Goal: Task Accomplishment & Management: Use online tool/utility

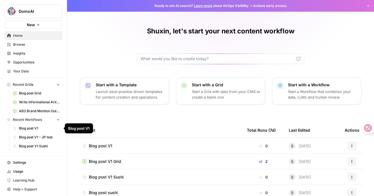
click at [43, 130] on span "Blog post V1" at bounding box center [39, 128] width 41 height 5
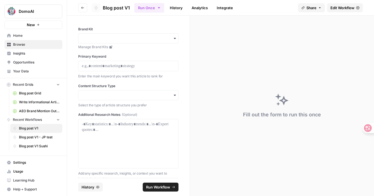
click at [33, 45] on span "Browse" at bounding box center [36, 44] width 47 height 5
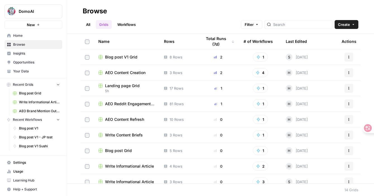
click at [125, 59] on span "Blog post V1 Grid" at bounding box center [121, 57] width 32 height 6
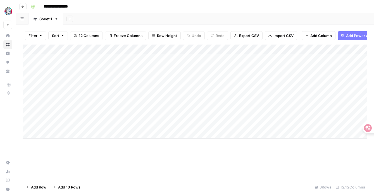
click at [85, 78] on div "Add Column" at bounding box center [195, 92] width 344 height 94
click at [225, 77] on div "Add Column" at bounding box center [195, 92] width 344 height 94
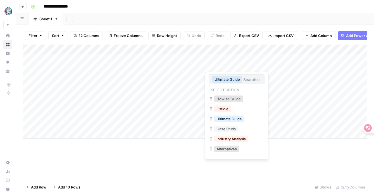
click at [182, 86] on div "Add Column" at bounding box center [195, 92] width 344 height 94
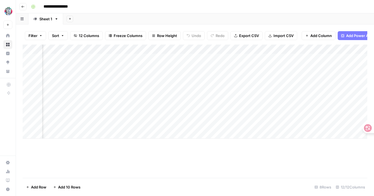
scroll to position [0, 286]
click at [287, 76] on div "Add Column" at bounding box center [195, 92] width 344 height 94
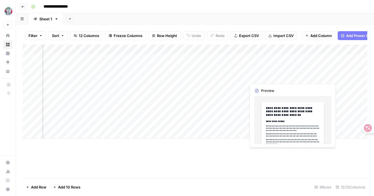
click at [287, 76] on div "Add Column" at bounding box center [195, 92] width 344 height 94
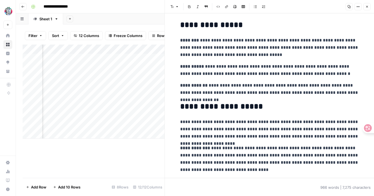
scroll to position [51, 0]
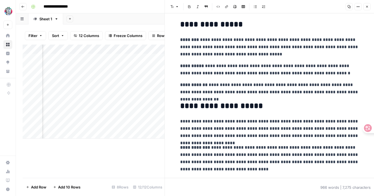
click at [142, 161] on div "Add Column" at bounding box center [94, 112] width 142 height 134
click at [148, 104] on div "Add Column" at bounding box center [94, 92] width 142 height 94
click at [367, 6] on icon "button" at bounding box center [366, 6] width 3 height 3
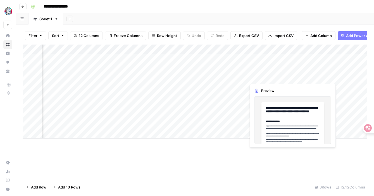
click at [263, 76] on div "Add Column" at bounding box center [195, 92] width 344 height 94
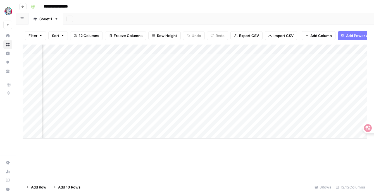
drag, startPoint x: 297, startPoint y: 78, endPoint x: 301, endPoint y: 77, distance: 4.5
click at [302, 77] on div "Add Column" at bounding box center [195, 92] width 344 height 94
click at [278, 75] on div "Add Column" at bounding box center [195, 92] width 344 height 94
click at [330, 77] on div "Add Column" at bounding box center [195, 92] width 344 height 94
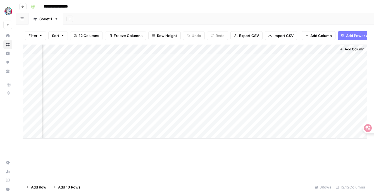
scroll to position [0, 392]
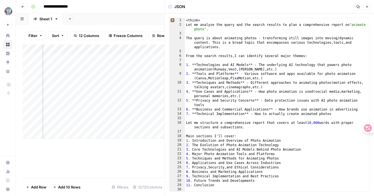
click at [85, 124] on div "Add Column" at bounding box center [94, 92] width 142 height 94
click at [367, 8] on button "Close" at bounding box center [366, 6] width 7 height 7
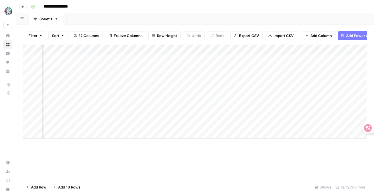
scroll to position [0, 218]
click at [200, 78] on div "Add Column" at bounding box center [195, 92] width 344 height 94
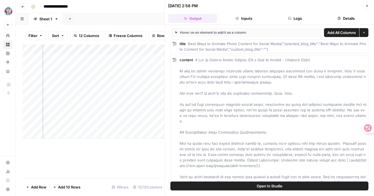
click at [202, 46] on div "title Best Ways to Animate Photo Content for Social Media{"selected_blog_title"…" at bounding box center [272, 46] width 187 height 11
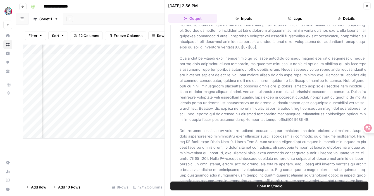
scroll to position [4191, 0]
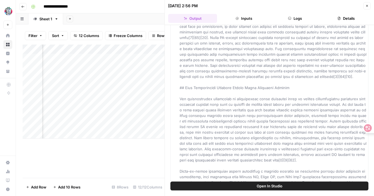
click at [127, 109] on div "Add Column" at bounding box center [94, 92] width 142 height 94
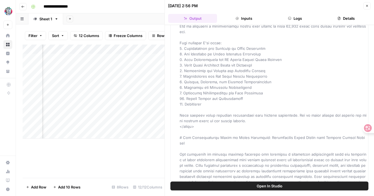
scroll to position [3785, 0]
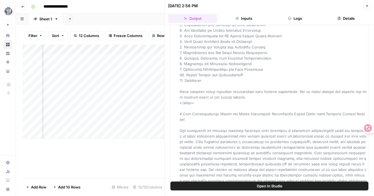
click at [164, 96] on div at bounding box center [165, 98] width 6 height 196
click at [126, 94] on div "Add Column" at bounding box center [94, 92] width 142 height 94
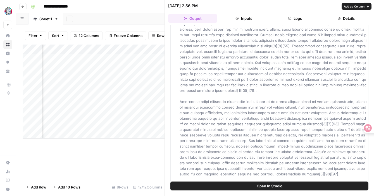
scroll to position [4813, 0]
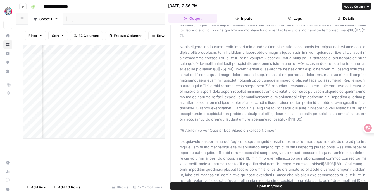
click at [115, 184] on div "8 Rows" at bounding box center [119, 187] width 21 height 9
click at [366, 7] on icon "button" at bounding box center [366, 5] width 3 height 3
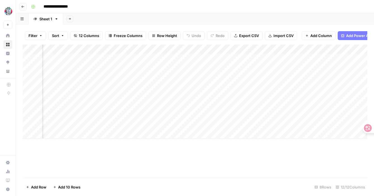
scroll to position [0, 296]
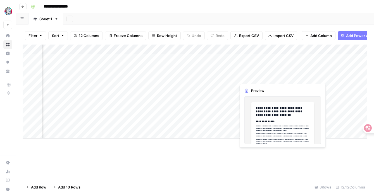
click at [263, 81] on div "Add Column" at bounding box center [195, 92] width 344 height 94
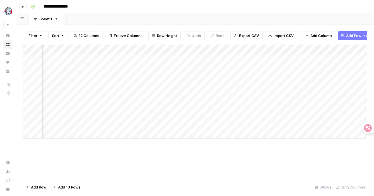
click at [124, 48] on div "Add Column" at bounding box center [195, 92] width 344 height 94
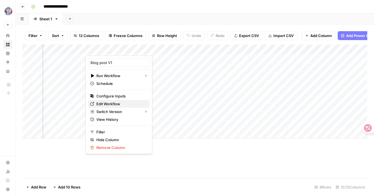
click at [113, 102] on span "Edit Workflow" at bounding box center [120, 104] width 49 height 6
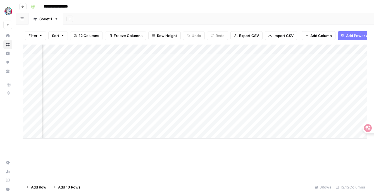
scroll to position [0, 355]
click at [222, 49] on div "Add Column" at bounding box center [195, 92] width 344 height 94
click at [198, 104] on span "Remove Column" at bounding box center [212, 104] width 49 height 6
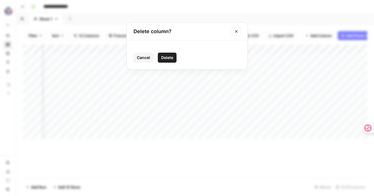
click at [167, 61] on button "Delete" at bounding box center [167, 58] width 19 height 10
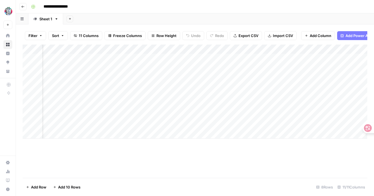
scroll to position [0, 0]
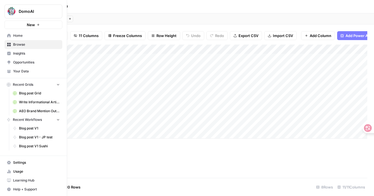
click at [17, 45] on span "Browse" at bounding box center [36, 44] width 47 height 5
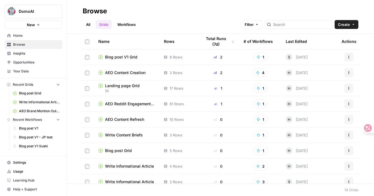
click at [130, 25] on link "Workflows" at bounding box center [126, 24] width 25 height 9
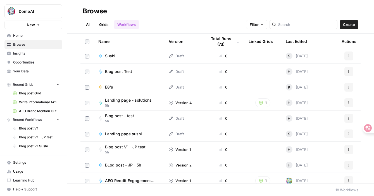
scroll to position [129, 0]
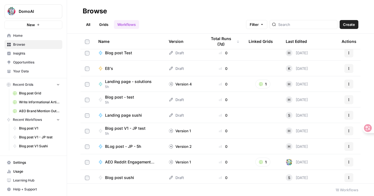
click at [116, 146] on span "BLog post - JP - 5h" at bounding box center [123, 147] width 36 height 6
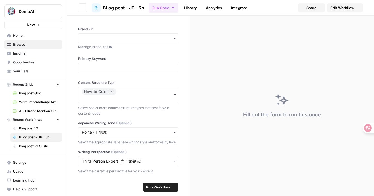
scroll to position [129, 0]
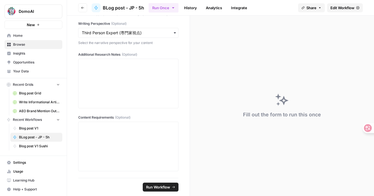
click at [348, 7] on span "Edit Workflow" at bounding box center [342, 8] width 24 height 6
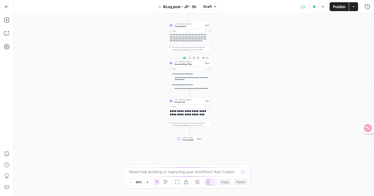
click at [179, 63] on span "Generate Blog Titles" at bounding box center [188, 64] width 29 height 3
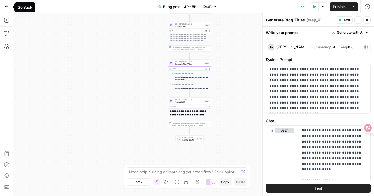
click at [5, 5] on icon "button" at bounding box center [7, 7] width 4 height 4
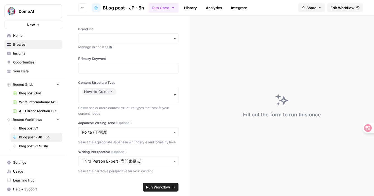
click at [30, 47] on span "Browse" at bounding box center [36, 44] width 47 height 5
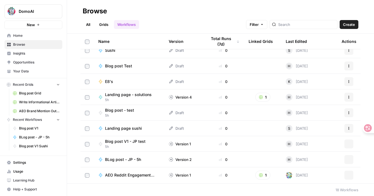
scroll to position [147, 0]
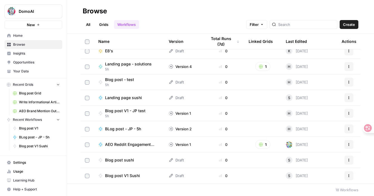
click at [118, 64] on span "Landing page - solutions" at bounding box center [128, 64] width 47 height 6
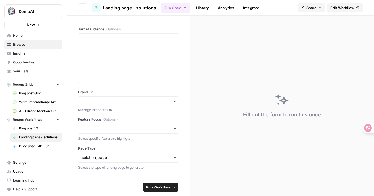
click at [343, 6] on span "Edit Workflow" at bounding box center [342, 8] width 24 height 6
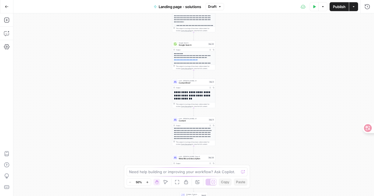
scroll to position [80, 0]
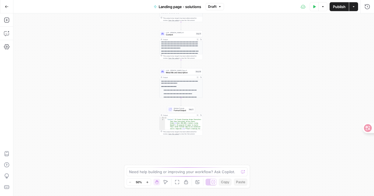
click at [170, 69] on div "LLM · Claude Opus 4 Meta title and description Step 36 Copy step Delete step Ad…" at bounding box center [180, 71] width 43 height 7
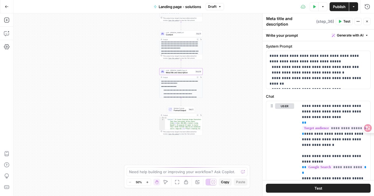
scroll to position [15, 0]
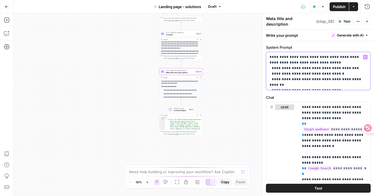
click at [308, 65] on p "**********" at bounding box center [317, 70] width 97 height 33
click at [309, 84] on p "**********" at bounding box center [317, 70] width 97 height 33
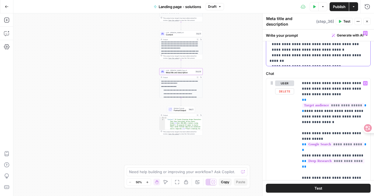
scroll to position [0, 0]
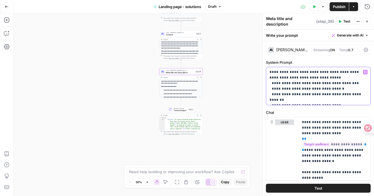
click at [303, 78] on p "**********" at bounding box center [317, 85] width 97 height 33
copy p "*****"
click at [284, 82] on p "**********" at bounding box center [317, 85] width 97 height 33
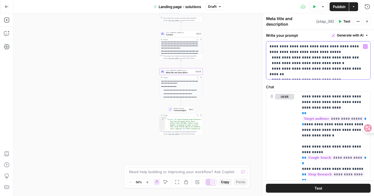
scroll to position [27, 0]
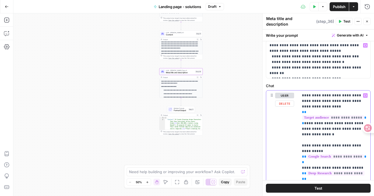
click at [317, 96] on p "**********" at bounding box center [334, 151] width 65 height 117
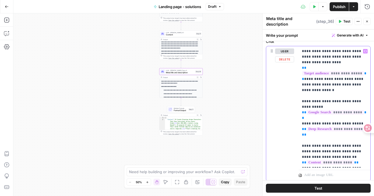
scroll to position [71, 0]
drag, startPoint x: 320, startPoint y: 55, endPoint x: 314, endPoint y: 131, distance: 75.9
click at [314, 131] on p "**********" at bounding box center [334, 107] width 65 height 117
click at [315, 147] on p "**********" at bounding box center [334, 107] width 65 height 117
drag, startPoint x: 312, startPoint y: 134, endPoint x: 318, endPoint y: 164, distance: 30.5
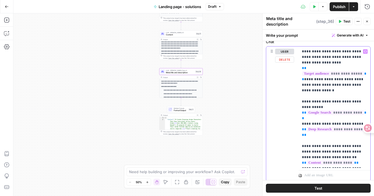
click at [318, 164] on p "**********" at bounding box center [334, 107] width 65 height 117
click at [331, 164] on p "**********" at bounding box center [334, 107] width 65 height 117
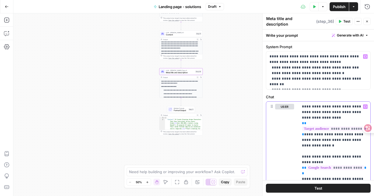
scroll to position [70, 0]
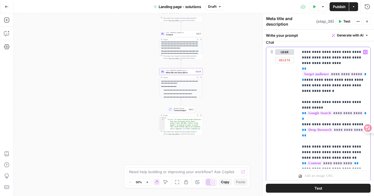
drag, startPoint x: 301, startPoint y: 51, endPoint x: 325, endPoint y: 191, distance: 141.9
click at [325, 191] on div "**********" at bounding box center [317, 113] width 111 height 167
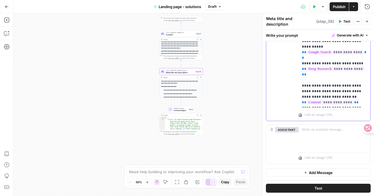
copy p "**********"
click at [308, 69] on p "**********" at bounding box center [334, 46] width 65 height 117
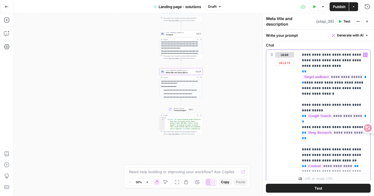
scroll to position [66, 0]
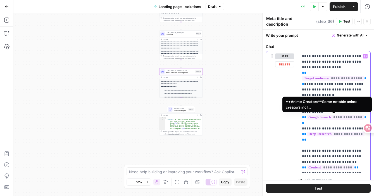
click at [317, 116] on span "**********" at bounding box center [334, 117] width 57 height 5
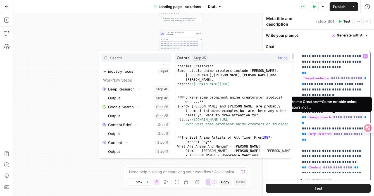
click at [317, 116] on span "**********" at bounding box center [334, 117] width 57 height 5
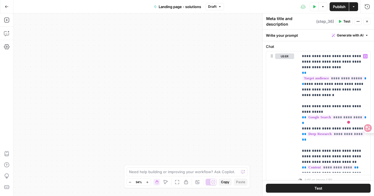
click at [227, 55] on div "**********" at bounding box center [193, 104] width 360 height 183
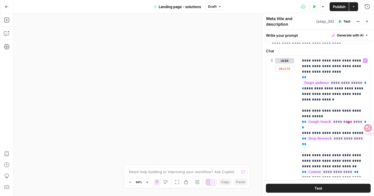
scroll to position [60, 0]
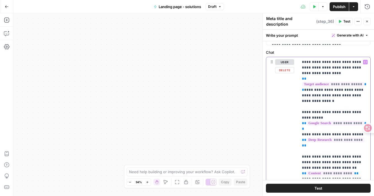
drag, startPoint x: 301, startPoint y: 61, endPoint x: 312, endPoint y: 68, distance: 12.9
click at [311, 68] on div "**********" at bounding box center [334, 118] width 72 height 122
click at [306, 76] on p "**********" at bounding box center [334, 117] width 65 height 117
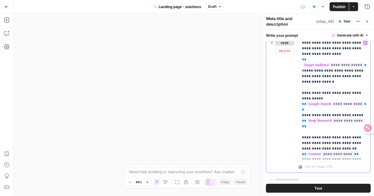
scroll to position [83, 0]
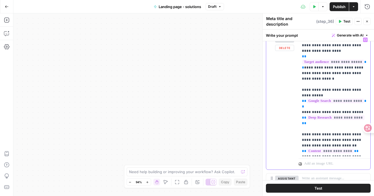
click at [314, 82] on p "**********" at bounding box center [334, 95] width 65 height 117
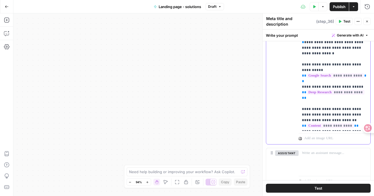
scroll to position [110, 0]
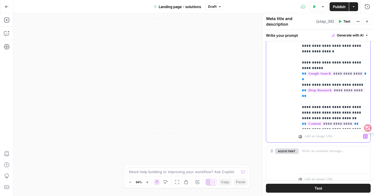
drag, startPoint x: 312, startPoint y: 97, endPoint x: 326, endPoint y: 140, distance: 44.9
click at [326, 140] on div "**********" at bounding box center [334, 75] width 72 height 135
copy p "**********"
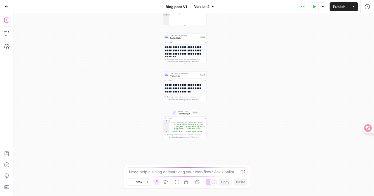
click at [9, 19] on icon "button" at bounding box center [7, 20] width 6 height 6
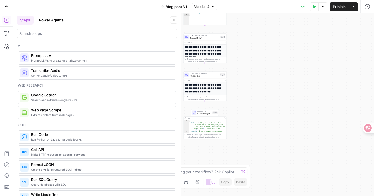
click at [269, 46] on div "**********" at bounding box center [193, 104] width 360 height 183
click at [174, 18] on button "Close" at bounding box center [173, 19] width 7 height 7
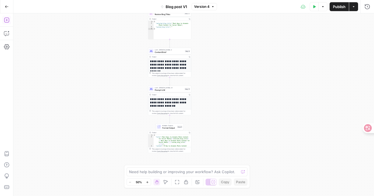
click at [3, 22] on button "Add Steps" at bounding box center [6, 20] width 9 height 9
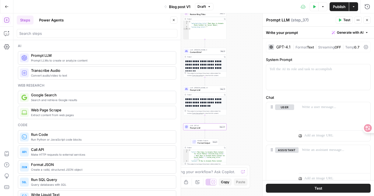
click at [282, 20] on textarea "Prompt LLM" at bounding box center [277, 20] width 23 height 6
click at [289, 76] on div at bounding box center [318, 77] width 104 height 26
click at [317, 116] on div at bounding box center [334, 115] width 72 height 26
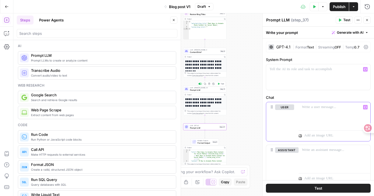
click at [315, 114] on div at bounding box center [334, 115] width 72 height 26
click at [283, 77] on div at bounding box center [318, 77] width 104 height 26
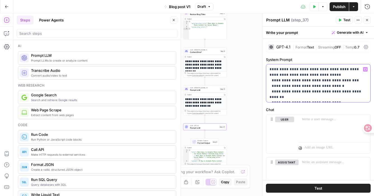
drag, startPoint x: 289, startPoint y: 74, endPoint x: 314, endPoint y: 73, distance: 24.8
click at [314, 73] on p "**********" at bounding box center [317, 83] width 97 height 33
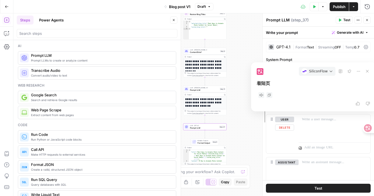
click at [260, 136] on div at bounding box center [263, 104] width 6 height 183
click at [367, 71] on icon at bounding box center [367, 71] width 3 height 3
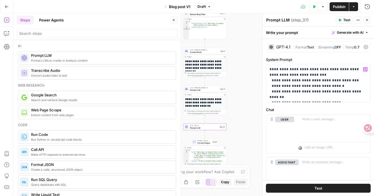
scroll to position [33, 0]
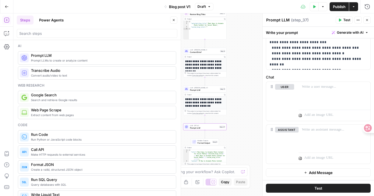
click at [281, 22] on textarea "Prompt LLM" at bounding box center [277, 20] width 23 height 6
drag, startPoint x: 289, startPoint y: 21, endPoint x: 258, endPoint y: 20, distance: 30.7
click at [258, 20] on body "DomoAI New Home Browse Insights Opportunities Your Data Recent Grids Blog post …" at bounding box center [187, 98] width 374 height 196
type textarea "P"
type textarea "Meta Description"
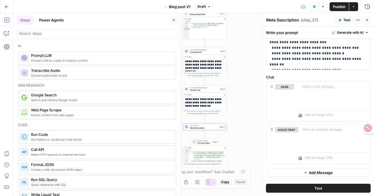
click at [298, 188] on button "Test" at bounding box center [318, 188] width 105 height 9
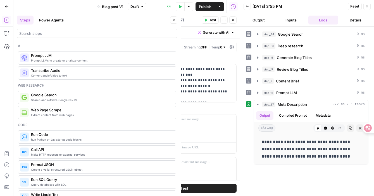
click at [6, 8] on icon "button" at bounding box center [7, 7] width 4 height 4
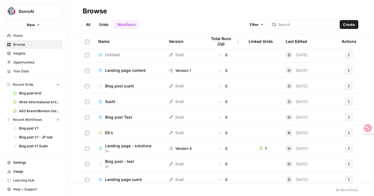
scroll to position [71, 0]
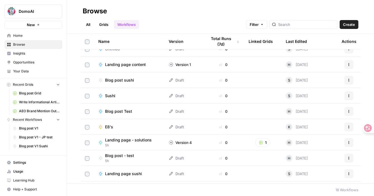
click at [35, 45] on span "Browse" at bounding box center [36, 44] width 47 height 5
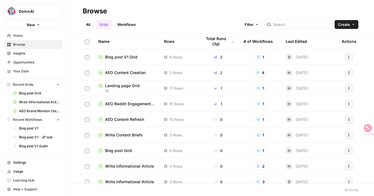
click at [126, 22] on link "Workflows" at bounding box center [126, 24] width 25 height 9
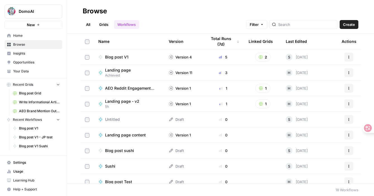
click at [104, 23] on link "Grids" at bounding box center [104, 24] width 16 height 9
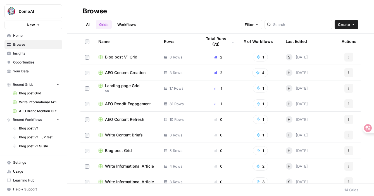
click at [126, 55] on span "Blog post V1 Grid" at bounding box center [121, 57] width 32 height 6
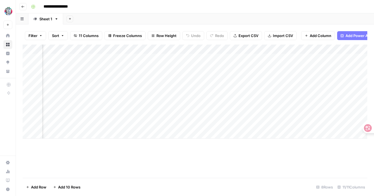
scroll to position [0, 297]
click at [123, 49] on div "Add Column" at bounding box center [195, 92] width 344 height 94
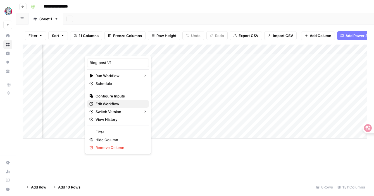
click at [106, 102] on span "Edit Workflow" at bounding box center [119, 104] width 49 height 6
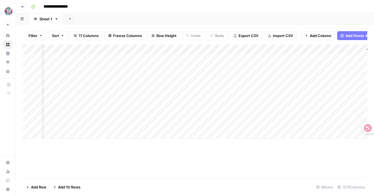
scroll to position [0, 347]
click at [341, 51] on icon "button" at bounding box center [340, 49] width 3 height 3
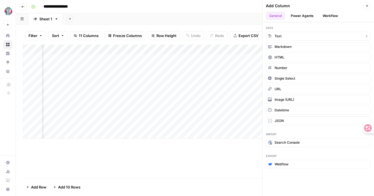
click at [284, 37] on button "Text" at bounding box center [318, 36] width 105 height 9
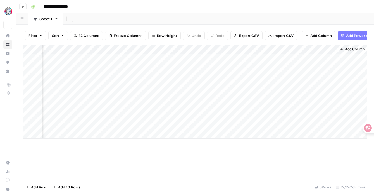
scroll to position [0, 428]
click at [330, 49] on div "Add Column" at bounding box center [195, 92] width 344 height 94
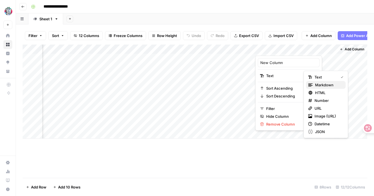
click at [315, 86] on span "Markdown" at bounding box center [328, 85] width 26 height 6
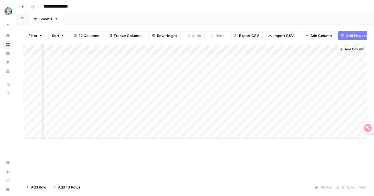
click at [332, 48] on div "Add Column" at bounding box center [195, 92] width 344 height 94
click at [314, 66] on div "Add Column" at bounding box center [195, 92] width 344 height 94
click at [187, 49] on div "Add Column" at bounding box center [195, 92] width 344 height 94
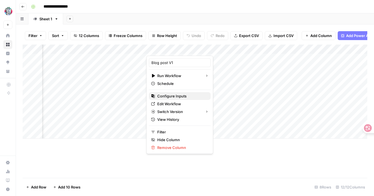
click at [167, 95] on span "Configure Inputs" at bounding box center [181, 97] width 49 height 6
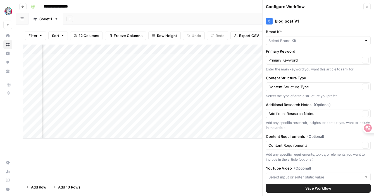
type input "DomoAI"
click at [368, 7] on button "Close" at bounding box center [366, 6] width 7 height 7
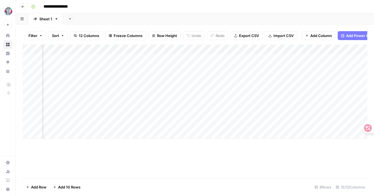
click at [186, 47] on div "Add Column" at bounding box center [195, 92] width 344 height 94
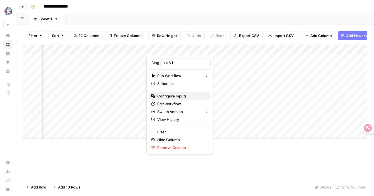
click at [171, 94] on span "Configure Inputs" at bounding box center [181, 97] width 49 height 6
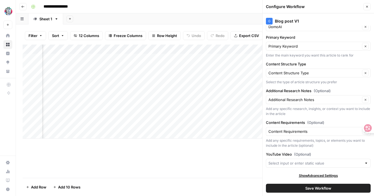
scroll to position [0, 0]
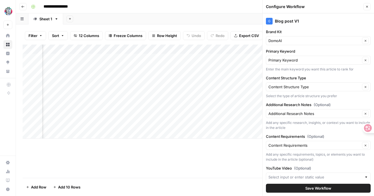
click at [368, 6] on icon "button" at bounding box center [366, 6] width 3 height 3
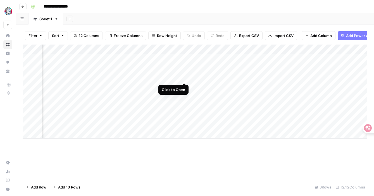
click at [183, 78] on div "Add Column" at bounding box center [195, 92] width 344 height 94
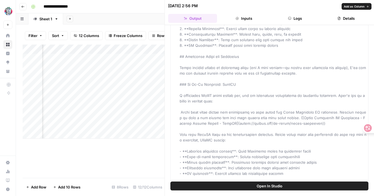
scroll to position [377, 0]
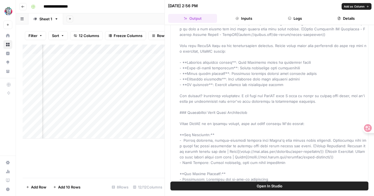
click at [351, 7] on span "Add as Column" at bounding box center [354, 6] width 21 height 4
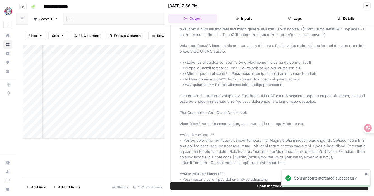
click at [370, 4] on button "Close" at bounding box center [366, 5] width 7 height 7
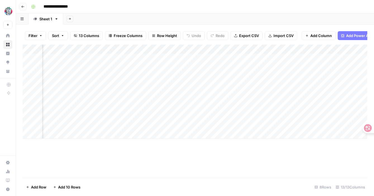
scroll to position [0, 255]
click at [165, 47] on div "Add Column" at bounding box center [195, 92] width 344 height 94
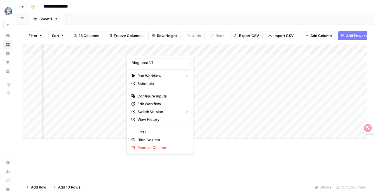
click at [207, 44] on div "Filter Sort 13 Columns Freeze Columns Row Height Undo Redo Export CSV Import CS…" at bounding box center [195, 36] width 344 height 18
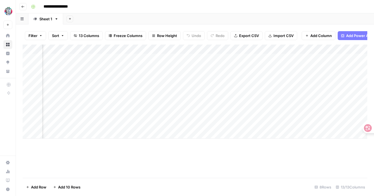
click at [224, 50] on div "Add Column" at bounding box center [195, 92] width 344 height 94
click at [192, 128] on div "Add Column" at bounding box center [195, 92] width 344 height 94
click at [197, 79] on div "Add Column" at bounding box center [195, 92] width 344 height 94
click at [220, 78] on div "Add Column" at bounding box center [195, 92] width 344 height 94
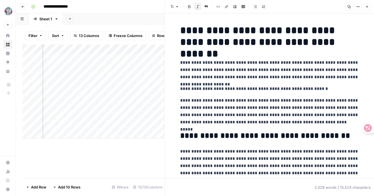
click at [367, 7] on icon "button" at bounding box center [366, 6] width 3 height 3
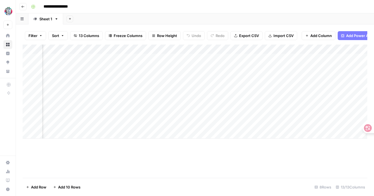
click at [165, 47] on div "Add Column" at bounding box center [195, 92] width 344 height 94
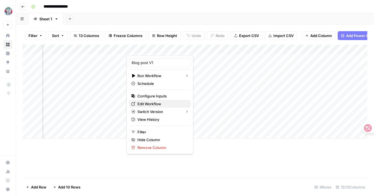
click at [159, 104] on span "Edit Workflow" at bounding box center [161, 104] width 49 height 6
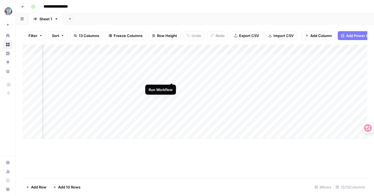
click at [172, 77] on div "Add Column" at bounding box center [195, 92] width 344 height 94
click at [164, 76] on div "Add Column" at bounding box center [195, 92] width 344 height 94
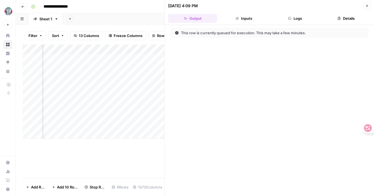
click at [154, 78] on div "Add Column" at bounding box center [94, 92] width 142 height 94
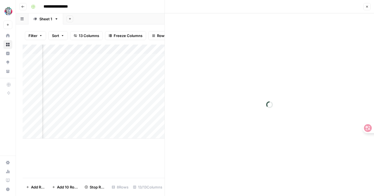
click at [162, 78] on div at bounding box center [151, 77] width 51 height 10
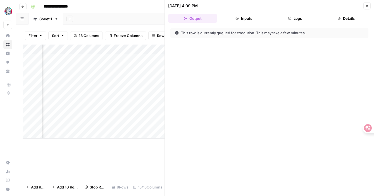
click at [163, 75] on div at bounding box center [151, 77] width 51 height 10
click at [130, 140] on div "Add Column" at bounding box center [94, 112] width 142 height 134
click at [112, 77] on div "Add Column" at bounding box center [94, 92] width 142 height 94
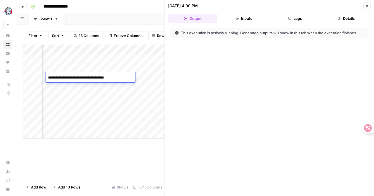
click at [140, 79] on div "Add Column" at bounding box center [94, 92] width 142 height 94
click at [370, 4] on button "Close" at bounding box center [366, 5] width 7 height 7
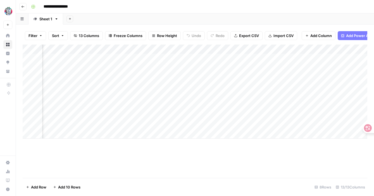
scroll to position [0, 310]
click at [214, 75] on div "Add Column" at bounding box center [195, 92] width 344 height 94
click at [104, 77] on div "Add Column" at bounding box center [195, 92] width 344 height 94
click at [107, 77] on div "Add Column" at bounding box center [195, 92] width 344 height 94
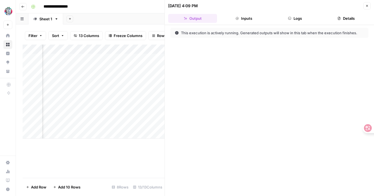
click at [122, 109] on div "Add Column" at bounding box center [94, 92] width 142 height 94
click at [147, 78] on div "Add Column" at bounding box center [94, 92] width 142 height 94
click at [99, 78] on div "Add Column" at bounding box center [94, 92] width 142 height 94
click at [110, 77] on div "Add Column" at bounding box center [94, 92] width 142 height 94
click at [369, 6] on button "Close" at bounding box center [366, 5] width 7 height 7
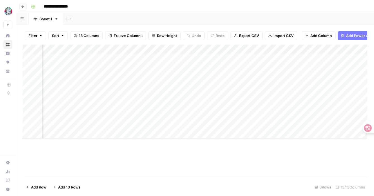
scroll to position [0, 478]
click at [284, 93] on div "Add Column" at bounding box center [195, 92] width 344 height 94
click at [147, 79] on div "Add Column" at bounding box center [195, 92] width 344 height 94
click at [340, 66] on div "Add Column" at bounding box center [195, 92] width 344 height 94
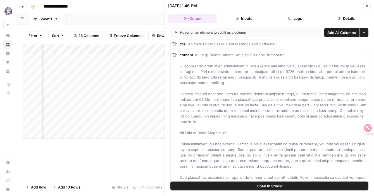
click at [361, 33] on button "More options" at bounding box center [363, 32] width 9 height 9
click at [337, 43] on span "Add as Single Column" at bounding box center [342, 46] width 38 height 6
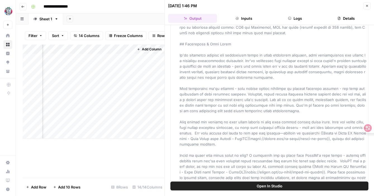
scroll to position [1423, 0]
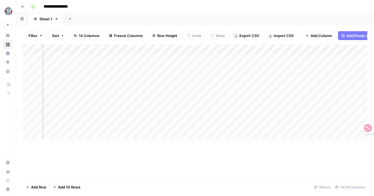
scroll to position [0, 145]
click at [281, 57] on div "Add Column" at bounding box center [195, 92] width 344 height 94
click at [274, 50] on div "Add Column" at bounding box center [195, 92] width 344 height 94
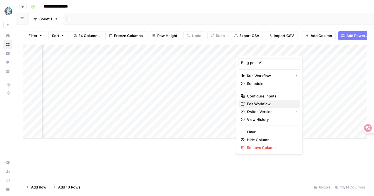
click at [258, 106] on span "Edit Workflow" at bounding box center [271, 104] width 49 height 6
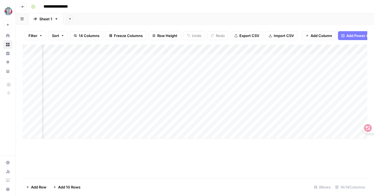
scroll to position [0, 263]
click at [164, 57] on div "Add Column" at bounding box center [195, 92] width 344 height 94
click at [98, 59] on div "Add Column" at bounding box center [195, 92] width 344 height 94
click at [67, 67] on div "Add Column" at bounding box center [195, 92] width 344 height 94
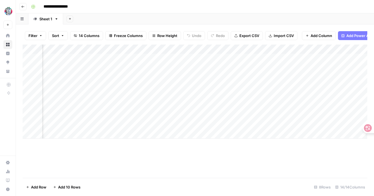
scroll to position [0, 275]
click at [151, 58] on div "Add Column" at bounding box center [195, 92] width 344 height 94
click at [145, 69] on div "Add Column" at bounding box center [195, 92] width 344 height 94
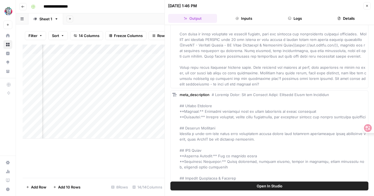
scroll to position [0, 656]
click at [359, 62] on span "Add as Column" at bounding box center [354, 61] width 21 height 4
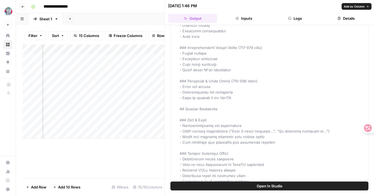
scroll to position [2091, 0]
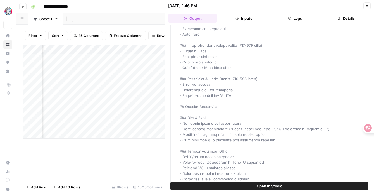
click at [366, 4] on button "Close" at bounding box center [366, 5] width 7 height 7
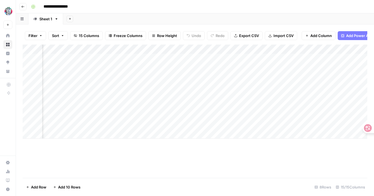
scroll to position [0, 323]
click at [157, 50] on div "Add Column" at bounding box center [195, 92] width 344 height 94
click at [126, 106] on span "Remove Column" at bounding box center [143, 104] width 49 height 6
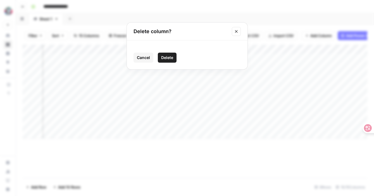
click at [166, 57] on span "Delete" at bounding box center [167, 58] width 12 height 6
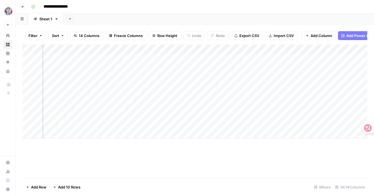
scroll to position [0, 318]
click at [93, 76] on div "Add Column" at bounding box center [195, 92] width 344 height 94
click at [110, 78] on div "Add Column" at bounding box center [195, 92] width 344 height 94
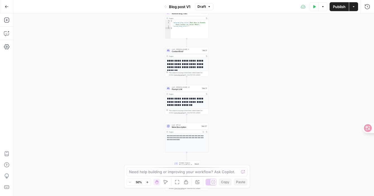
drag, startPoint x: 157, startPoint y: 113, endPoint x: 148, endPoint y: 40, distance: 73.1
click at [148, 40] on div "**********" at bounding box center [193, 104] width 360 height 183
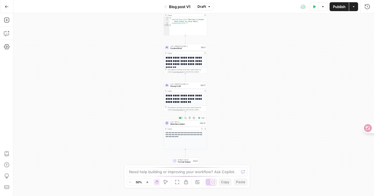
click at [174, 124] on span "Meta Description" at bounding box center [184, 124] width 28 height 3
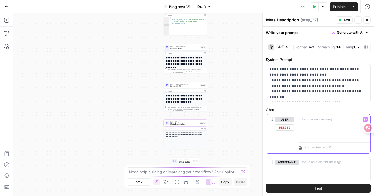
click at [311, 120] on p at bounding box center [334, 120] width 65 height 6
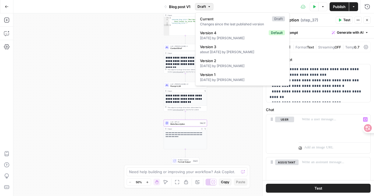
click at [206, 8] on span "Draft" at bounding box center [201, 6] width 8 height 5
click at [227, 6] on div "Test Data Options Publish Actions Run History" at bounding box center [293, 6] width 160 height 13
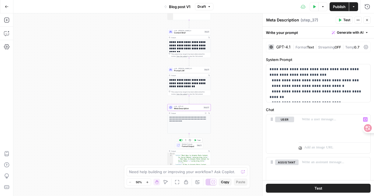
click at [191, 146] on span "Format Output" at bounding box center [189, 146] width 14 height 3
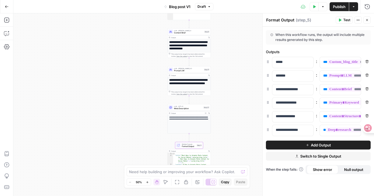
click at [366, 91] on button "Remove" at bounding box center [366, 88] width 7 height 7
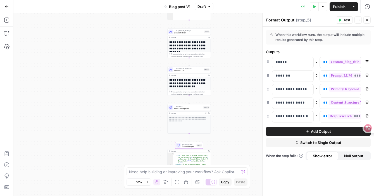
click at [293, 130] on button "Add Output" at bounding box center [318, 131] width 105 height 9
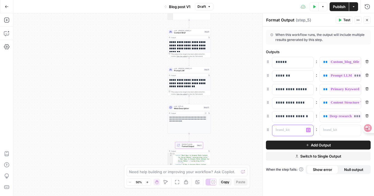
click at [297, 130] on p at bounding box center [287, 131] width 25 height 6
drag, startPoint x: 364, startPoint y: 129, endPoint x: 360, endPoint y: 37, distance: 91.4
click at [360, 37] on icon at bounding box center [360, 38] width 8 height 8
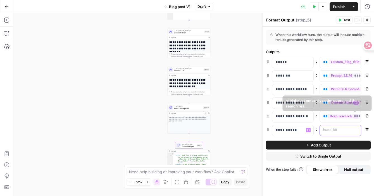
click at [339, 134] on div at bounding box center [336, 130] width 32 height 11
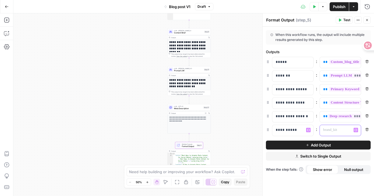
click at [356, 131] on icon "button" at bounding box center [355, 130] width 3 height 3
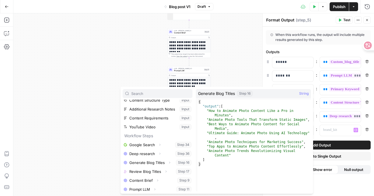
scroll to position [42, 0]
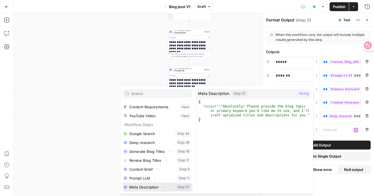
click at [147, 186] on button "Select variable Meta Description" at bounding box center [158, 187] width 70 height 9
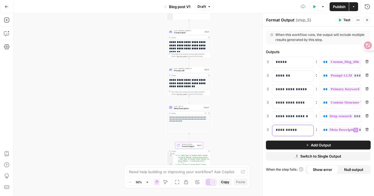
click at [274, 128] on div "**********" at bounding box center [288, 130] width 32 height 11
click at [364, 22] on button "Close" at bounding box center [366, 19] width 7 height 7
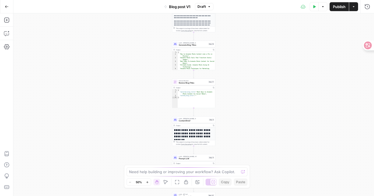
click at [351, 6] on button "Actions" at bounding box center [353, 6] width 9 height 9
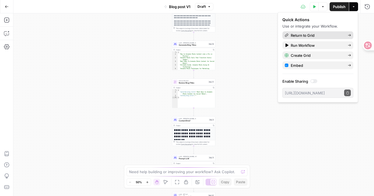
click at [291, 37] on span "Return to Grid" at bounding box center [317, 36] width 52 height 6
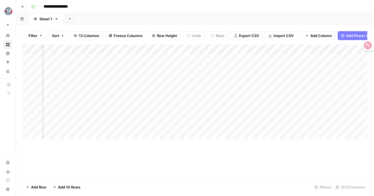
scroll to position [0, 209]
click at [211, 49] on div "Add Column" at bounding box center [195, 92] width 344 height 94
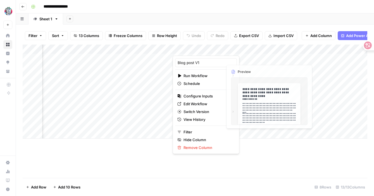
click at [242, 95] on div "Add Column" at bounding box center [195, 92] width 344 height 94
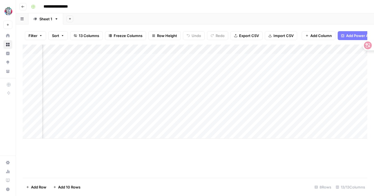
click at [148, 92] on div "Add Column" at bounding box center [195, 92] width 344 height 94
click at [148, 74] on div "Add Column" at bounding box center [195, 92] width 344 height 94
click at [212, 51] on div "Add Column" at bounding box center [195, 92] width 344 height 94
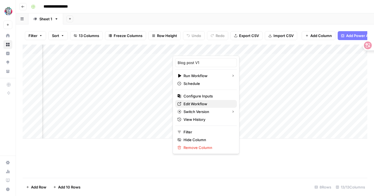
click at [190, 106] on span "Edit Workflow" at bounding box center [207, 104] width 49 height 6
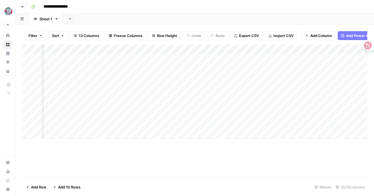
scroll to position [0, 478]
click at [344, 48] on span "Add Column" at bounding box center [354, 49] width 20 height 5
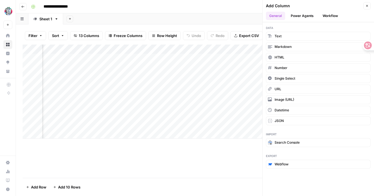
click at [299, 18] on button "Power Agents" at bounding box center [302, 16] width 30 height 8
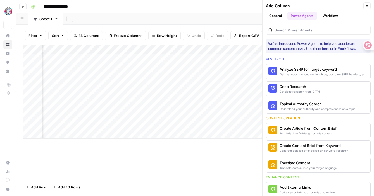
click at [277, 16] on button "General" at bounding box center [275, 16] width 19 height 8
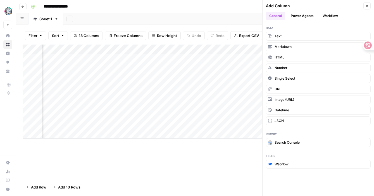
click at [333, 17] on button "Workflow" at bounding box center [330, 16] width 22 height 8
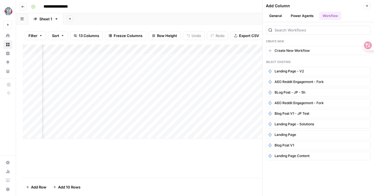
click at [274, 15] on button "General" at bounding box center [275, 16] width 19 height 8
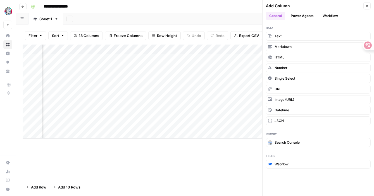
click at [281, 45] on span "Markdown" at bounding box center [282, 46] width 17 height 5
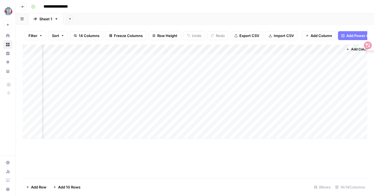
scroll to position [0, 558]
click at [294, 49] on div "Add Column" at bounding box center [195, 92] width 344 height 94
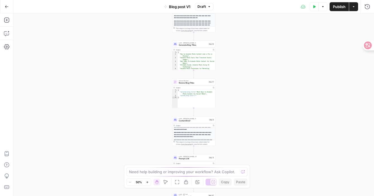
scroll to position [99, 0]
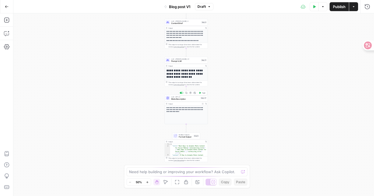
click at [191, 96] on span "LLM · GPT-4.1" at bounding box center [185, 97] width 28 height 2
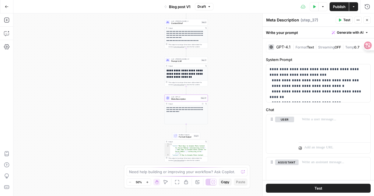
click at [274, 49] on div "GPT-4.1" at bounding box center [279, 47] width 22 height 6
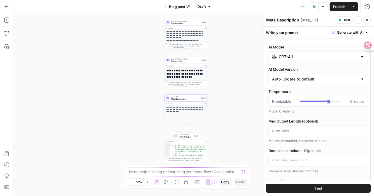
click at [289, 58] on input "GPT-4.1" at bounding box center [318, 57] width 79 height 6
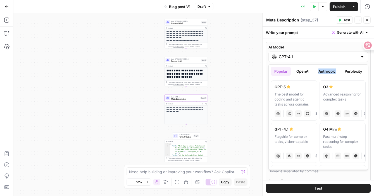
click at [333, 70] on button "Anthropic" at bounding box center [327, 71] width 24 height 9
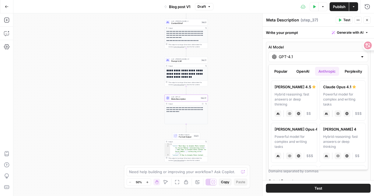
click at [285, 98] on div "Hybrid reasoning: fast answers or deep thinking" at bounding box center [293, 99] width 39 height 15
type input "Claude Sonnet 4.5"
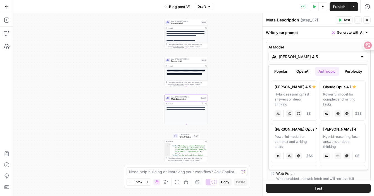
click at [303, 57] on input "Claude Sonnet 4.5" at bounding box center [318, 57] width 79 height 6
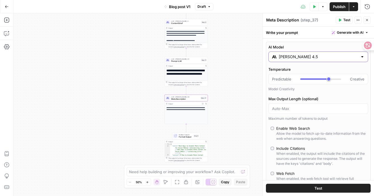
click at [303, 57] on input "Claude Sonnet 4.5" at bounding box center [318, 57] width 79 height 6
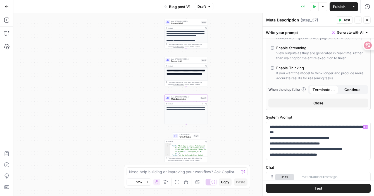
scroll to position [236, 0]
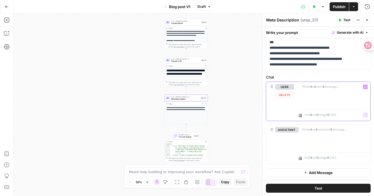
click at [318, 99] on div at bounding box center [334, 95] width 72 height 26
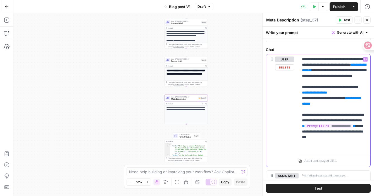
scroll to position [265, 0]
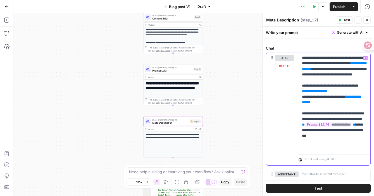
click at [320, 104] on span "**********" at bounding box center [331, 99] width 59 height 9
click at [324, 93] on span "**********" at bounding box center [315, 92] width 20 height 4
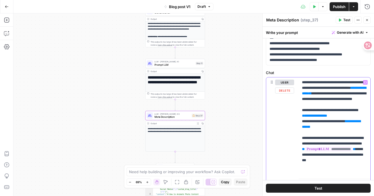
scroll to position [240, 0]
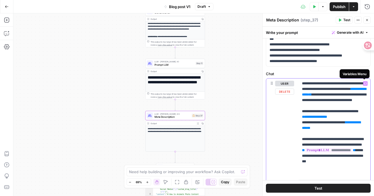
click at [366, 85] on button "Variables Menu" at bounding box center [365, 84] width 4 height 4
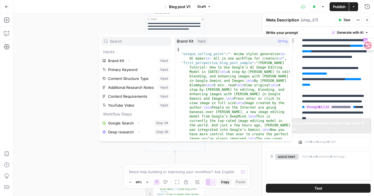
scroll to position [296, 0]
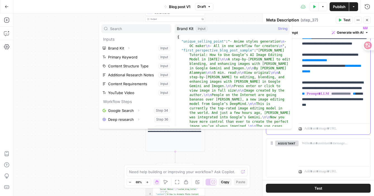
click at [338, 99] on p "**********" at bounding box center [334, 71] width 65 height 95
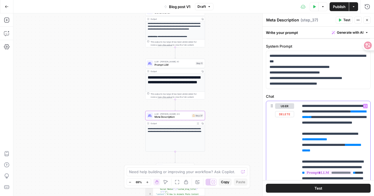
scroll to position [204, 0]
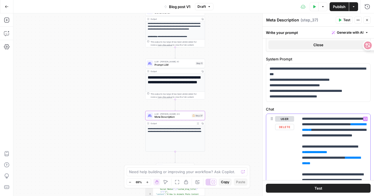
click at [334, 134] on p "**********" at bounding box center [334, 163] width 65 height 95
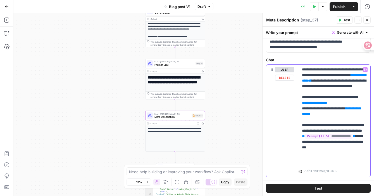
scroll to position [259, 0]
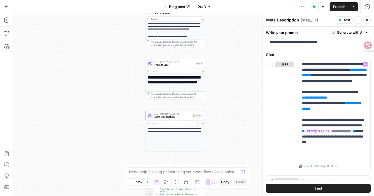
click at [328, 187] on button "Test" at bounding box center [318, 188] width 105 height 9
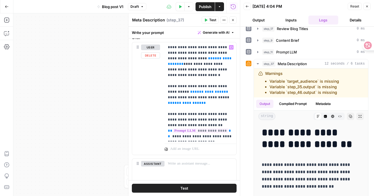
scroll to position [277, 0]
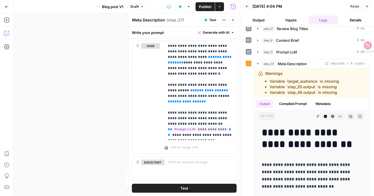
click at [9, 30] on button "Copilot" at bounding box center [6, 33] width 9 height 9
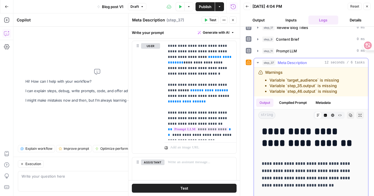
scroll to position [3, 0]
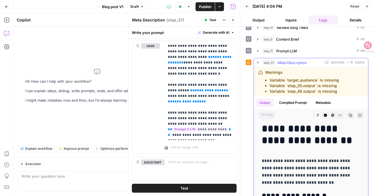
click at [285, 64] on span "Meta Description" at bounding box center [291, 63] width 29 height 6
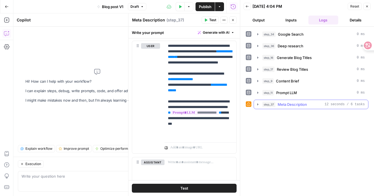
click at [284, 105] on span "Meta Description" at bounding box center [291, 105] width 29 height 6
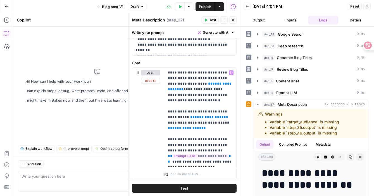
scroll to position [265, 0]
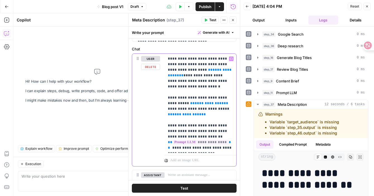
drag, startPoint x: 167, startPoint y: 59, endPoint x: 211, endPoint y: 156, distance: 106.6
click at [211, 156] on div "**********" at bounding box center [200, 110] width 72 height 113
copy p "**********"
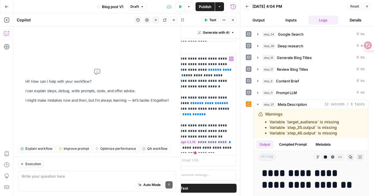
click at [91, 182] on div "Auto Mode Send" at bounding box center [96, 185] width 151 height 12
paste textarea "First, analyze the meta title and descriptions that are already ranking for the…"
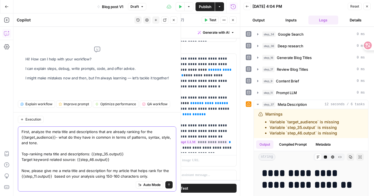
drag, startPoint x: 108, startPoint y: 154, endPoint x: 124, endPoint y: 156, distance: 16.3
click at [124, 156] on textarea "First, analyze the meta title and descriptions that are already ranking for the…" at bounding box center [96, 154] width 151 height 50
drag, startPoint x: 74, startPoint y: 162, endPoint x: 107, endPoint y: 162, distance: 33.2
click at [107, 162] on textarea "First, analyze the meta title and descriptions that are already ranking for the…" at bounding box center [96, 154] width 151 height 50
drag, startPoint x: 20, startPoint y: 177, endPoint x: 50, endPoint y: 178, distance: 29.3
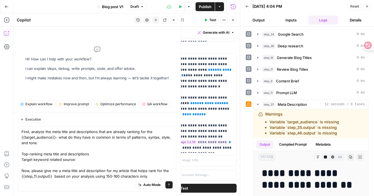
click at [50, 178] on div "First, analyze the meta title and descriptions that are already ranking for the…" at bounding box center [97, 159] width 158 height 65
click at [50, 178] on textarea "First, analyze the meta title and descriptions that are already ranking for the…" at bounding box center [96, 154] width 151 height 50
drag, startPoint x: 50, startPoint y: 178, endPoint x: 21, endPoint y: 177, distance: 29.1
click at [21, 177] on div "First, analyze the meta title and descriptions that are already ranking for the…" at bounding box center [97, 159] width 158 height 65
type textarea "First, analyze the meta title and descriptions that are already ranking for the…"
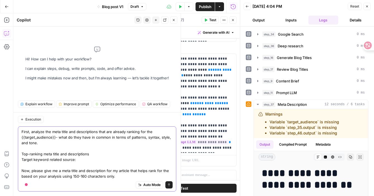
click at [169, 184] on icon "submit" at bounding box center [169, 185] width 2 height 3
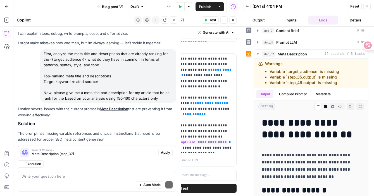
scroll to position [26, 0]
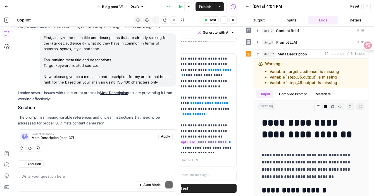
click at [164, 135] on span "Apply" at bounding box center [165, 136] width 9 height 5
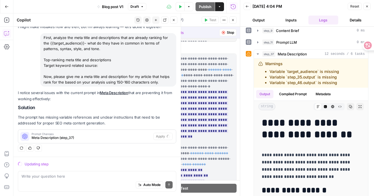
click at [367, 6] on icon "button" at bounding box center [366, 6] width 3 height 3
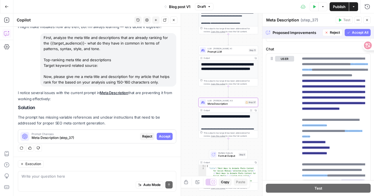
click at [169, 135] on span "Accept" at bounding box center [164, 136] width 11 height 5
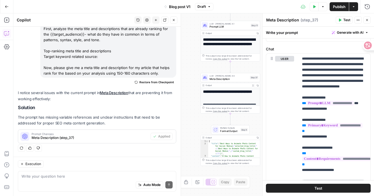
scroll to position [0, 0]
click at [313, 186] on button "Test" at bounding box center [318, 188] width 105 height 9
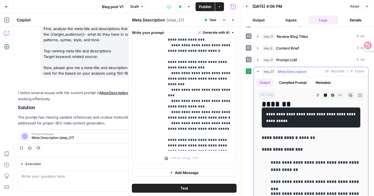
scroll to position [275, 0]
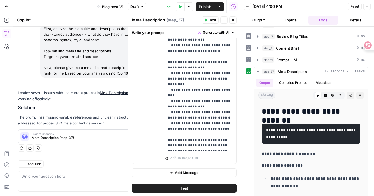
click at [206, 8] on span "Publish" at bounding box center [205, 7] width 13 height 6
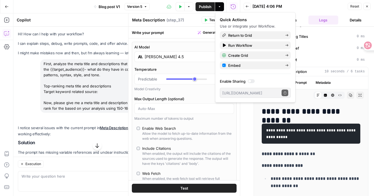
click at [182, 30] on div "Write your prompt Generate with AI" at bounding box center [183, 32] width 111 height 11
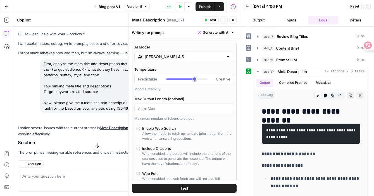
click at [233, 20] on icon "button" at bounding box center [233, 20] width 2 height 2
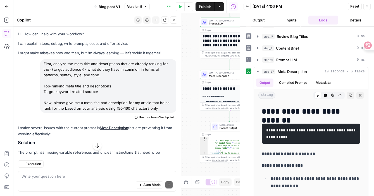
click at [213, 90] on h1 "**********" at bounding box center [229, 89] width 55 height 4
click at [222, 86] on div "**********" at bounding box center [229, 160] width 59 height 150
click at [368, 3] on button "Close" at bounding box center [366, 6] width 7 height 7
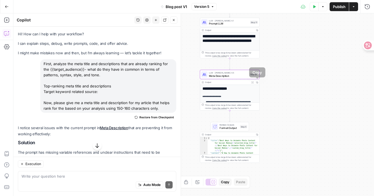
click at [252, 82] on icon "button" at bounding box center [252, 83] width 2 height 2
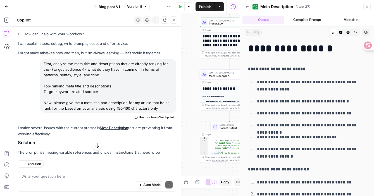
click at [342, 20] on button "Metadata" at bounding box center [351, 20] width 42 height 8
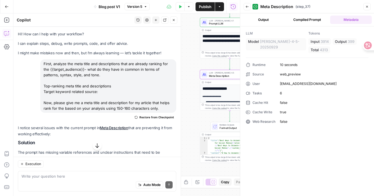
click at [260, 22] on button "Output" at bounding box center [263, 20] width 42 height 8
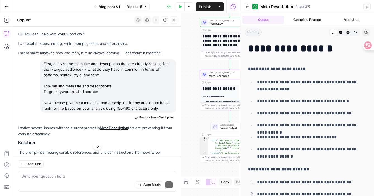
scroll to position [408, 0]
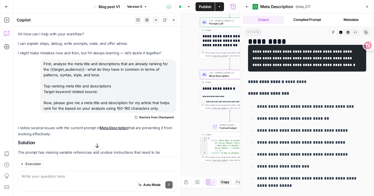
click at [305, 20] on button "Compiled Prompt" at bounding box center [307, 20] width 42 height 8
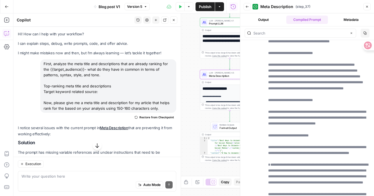
scroll to position [469, 0]
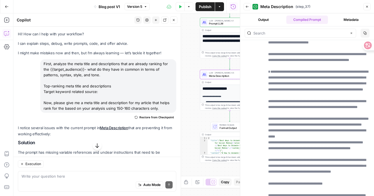
click at [215, 114] on div "**********" at bounding box center [126, 104] width 226 height 183
click at [366, 9] on button "Close" at bounding box center [366, 6] width 7 height 7
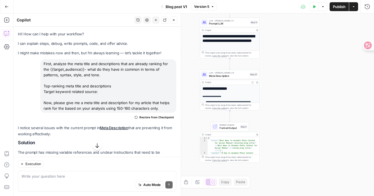
click at [338, 8] on span "Publish" at bounding box center [339, 7] width 13 height 6
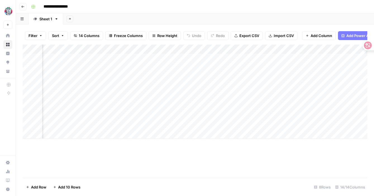
scroll to position [0, 558]
click at [331, 49] on div "Add Column" at bounding box center [195, 92] width 344 height 94
click at [291, 107] on span "Remove Column" at bounding box center [290, 104] width 49 height 6
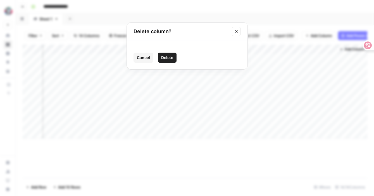
click at [170, 59] on span "Delete" at bounding box center [167, 58] width 12 height 6
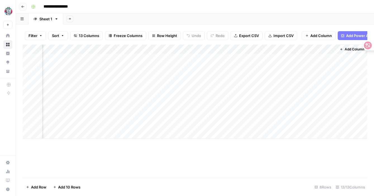
scroll to position [0, 478]
click at [331, 50] on div "Add Column" at bounding box center [195, 92] width 344 height 94
click at [288, 106] on span "Remove Column" at bounding box center [290, 104] width 49 height 6
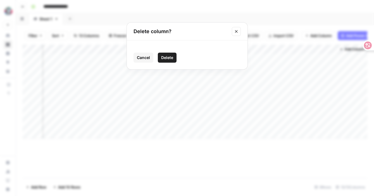
click at [171, 62] on button "Delete" at bounding box center [167, 58] width 19 height 10
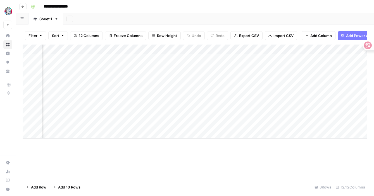
scroll to position [0, 311]
click at [231, 47] on div "Add Column" at bounding box center [195, 92] width 344 height 94
click at [231, 48] on div at bounding box center [246, 50] width 51 height 11
click at [160, 121] on div "Add Column" at bounding box center [195, 92] width 344 height 94
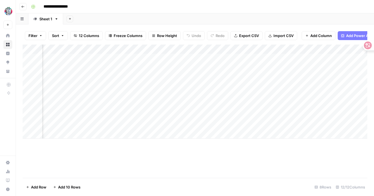
click at [104, 57] on div "Add Column" at bounding box center [195, 92] width 344 height 94
click at [130, 58] on div "Add Column" at bounding box center [195, 92] width 344 height 94
click at [342, 49] on button "Add Column" at bounding box center [351, 49] width 29 height 7
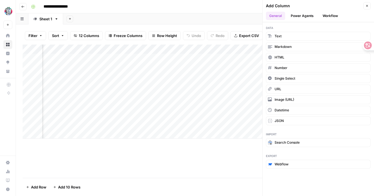
click at [248, 50] on div "Add Column" at bounding box center [195, 92] width 344 height 94
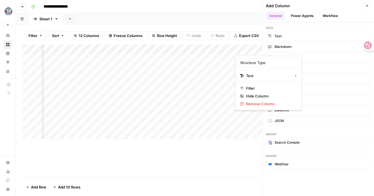
click at [221, 118] on div "Add Column" at bounding box center [195, 92] width 344 height 94
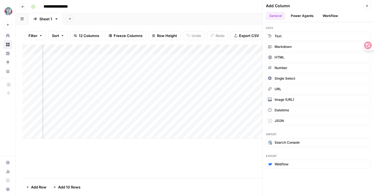
scroll to position [0, 478]
click at [281, 48] on span "Markdown" at bounding box center [282, 46] width 17 height 5
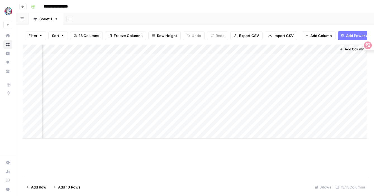
click at [259, 50] on div "Add Column" at bounding box center [195, 92] width 344 height 94
click at [266, 63] on input "New Column" at bounding box center [288, 63] width 57 height 6
click at [268, 49] on div "Add Column" at bounding box center [195, 92] width 344 height 94
click at [268, 92] on button "Filter" at bounding box center [289, 89] width 62 height 8
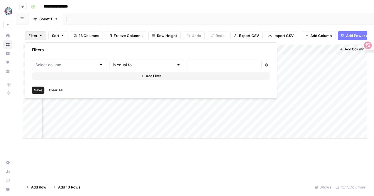
type input "New Column"
click at [83, 66] on input "text" at bounding box center [72, 65] width 61 height 6
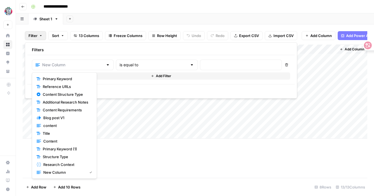
click at [153, 62] on div "is equal to" at bounding box center [157, 65] width 82 height 11
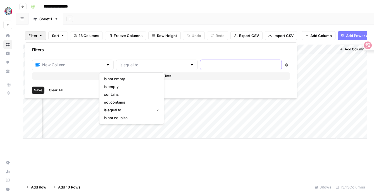
click at [203, 63] on input "text" at bounding box center [240, 65] width 75 height 6
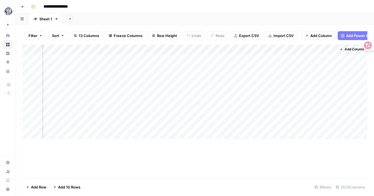
click at [140, 124] on div "Add Column" at bounding box center [195, 92] width 344 height 94
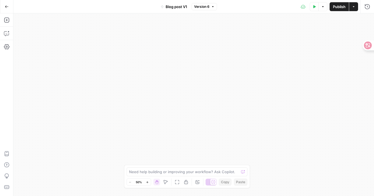
drag, startPoint x: 225, startPoint y: 98, endPoint x: 203, endPoint y: -34, distance: 133.9
click at [203, 0] on html "DomoAI New Home Browse Insights Opportunities Your Data Recent Grids Blog post …" at bounding box center [187, 98] width 374 height 196
drag, startPoint x: 209, startPoint y: 73, endPoint x: 204, endPoint y: 14, distance: 59.1
click at [204, 14] on div "**********" at bounding box center [193, 104] width 360 height 183
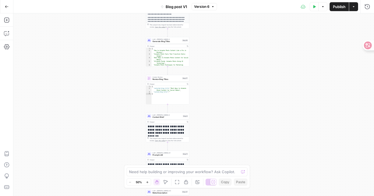
drag, startPoint x: 228, startPoint y: 68, endPoint x: 221, endPoint y: -33, distance: 101.6
click at [221, 0] on html "DomoAI New Home Browse Insights Opportunities Your Data Recent Grids Blog post …" at bounding box center [187, 98] width 374 height 196
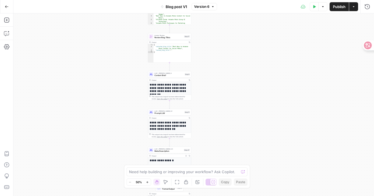
drag, startPoint x: 216, startPoint y: 51, endPoint x: 216, endPoint y: 44, distance: 7.8
click at [216, 44] on div "**********" at bounding box center [193, 104] width 360 height 183
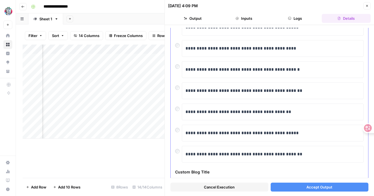
scroll to position [56, 0]
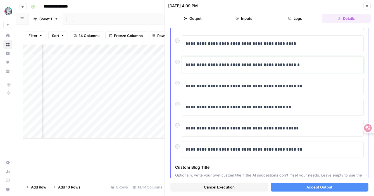
click at [253, 65] on p "**********" at bounding box center [272, 64] width 174 height 7
click at [297, 191] on button "Accept Output" at bounding box center [319, 187] width 98 height 9
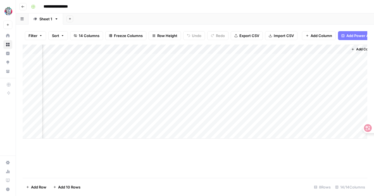
scroll to position [0, 516]
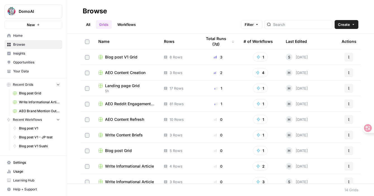
click at [152, 52] on td "Blog post V1 Grid" at bounding box center [127, 56] width 66 height 15
click at [119, 59] on span "Blog post V1 Grid" at bounding box center [121, 57] width 32 height 6
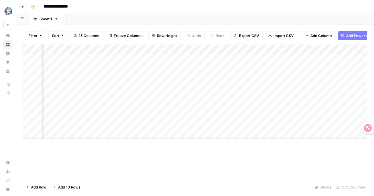
scroll to position [0, 148]
click at [105, 77] on div "Add Column" at bounding box center [195, 92] width 344 height 94
click at [121, 79] on div "Add Column" at bounding box center [195, 92] width 344 height 94
click at [181, 78] on div "Add Column" at bounding box center [195, 92] width 344 height 94
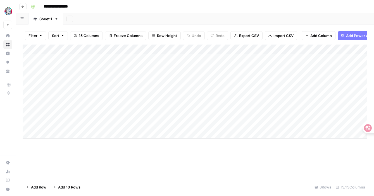
click at [173, 76] on div "Add Column" at bounding box center [195, 92] width 344 height 94
click at [97, 75] on div "Add Column" at bounding box center [195, 92] width 344 height 94
click at [217, 77] on div "Add Column" at bounding box center [195, 92] width 344 height 94
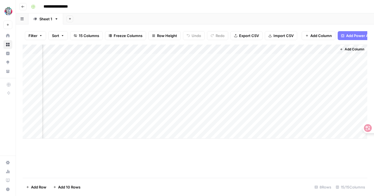
click at [220, 81] on div "Add Column" at bounding box center [195, 92] width 344 height 94
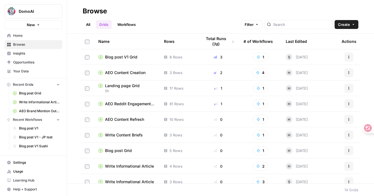
click at [164, 58] on rect at bounding box center [165, 57] width 3 height 3
click at [142, 57] on div "Blog post V1 Grid" at bounding box center [126, 57] width 57 height 6
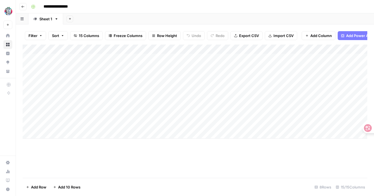
click at [217, 77] on div "Add Column" at bounding box center [195, 92] width 344 height 94
click at [237, 77] on div "Add Column" at bounding box center [195, 92] width 344 height 94
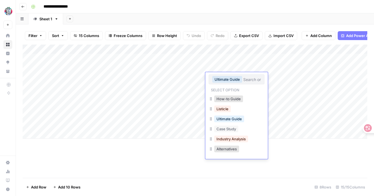
click at [192, 111] on div "Add Column" at bounding box center [195, 92] width 344 height 94
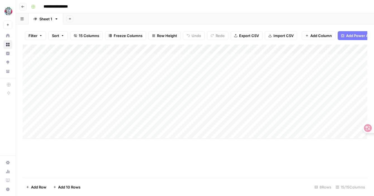
click at [282, 76] on div "Add Column" at bounding box center [195, 92] width 344 height 94
click at [257, 75] on div "Add Column" at bounding box center [195, 92] width 344 height 94
click at [260, 78] on div "Add Column" at bounding box center [195, 92] width 344 height 94
click at [237, 96] on div "Add Column" at bounding box center [195, 92] width 344 height 94
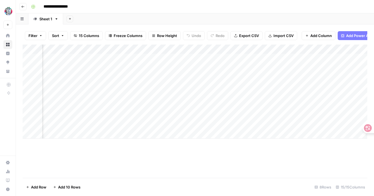
scroll to position [0, 195]
click at [281, 77] on div "Add Column" at bounding box center [195, 92] width 344 height 94
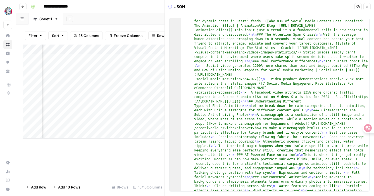
scroll to position [259, 0]
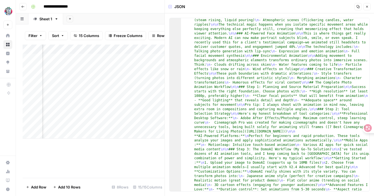
click at [366, 9] on button "Close" at bounding box center [366, 6] width 7 height 7
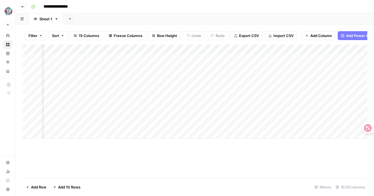
scroll to position [0, 219]
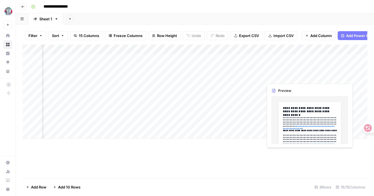
click at [283, 75] on div "Add Column" at bounding box center [195, 92] width 344 height 94
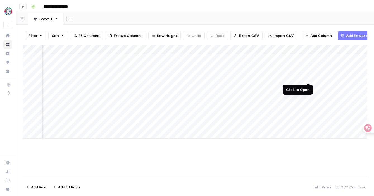
click at [309, 77] on div "Add Column" at bounding box center [195, 92] width 344 height 94
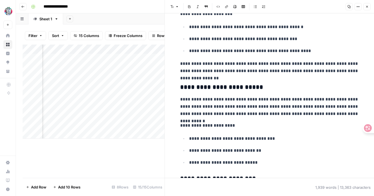
scroll to position [707, 0]
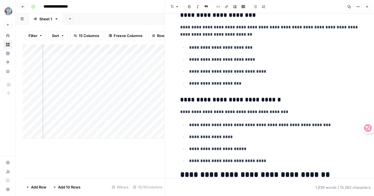
click at [132, 134] on div "Add Column" at bounding box center [94, 92] width 142 height 94
click at [368, 5] on icon "button" at bounding box center [366, 6] width 3 height 3
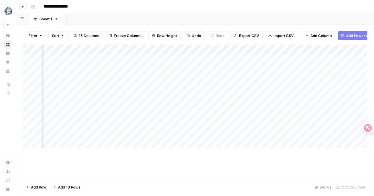
scroll to position [0, 463]
click at [314, 78] on div "Add Column" at bounding box center [195, 97] width 344 height 104
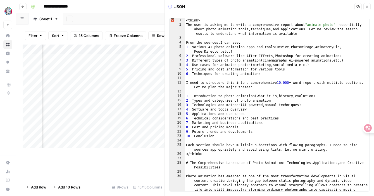
click at [368, 7] on span "Close" at bounding box center [368, 7] width 0 height 0
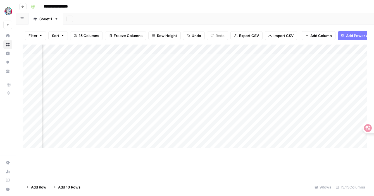
scroll to position [0, 327]
click at [151, 78] on div "Add Column" at bounding box center [195, 97] width 344 height 104
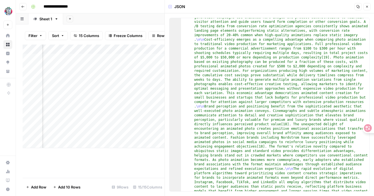
scroll to position [3430, 0]
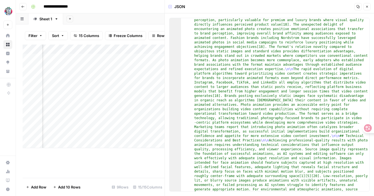
drag, startPoint x: 97, startPoint y: 79, endPoint x: 121, endPoint y: 127, distance: 53.2
click at [121, 127] on div "Add Column" at bounding box center [94, 97] width 142 height 104
click at [92, 78] on div "Add Column" at bounding box center [94, 97] width 142 height 104
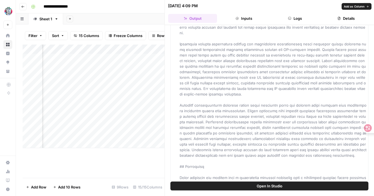
scroll to position [5810, 0]
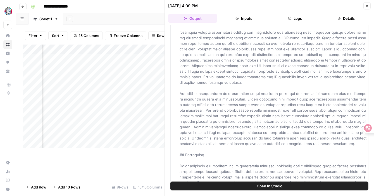
click at [351, 60] on span "Add as Column" at bounding box center [354, 59] width 21 height 4
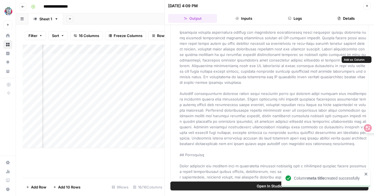
scroll to position [0, 360]
click at [108, 78] on div "Add Column" at bounding box center [94, 97] width 142 height 104
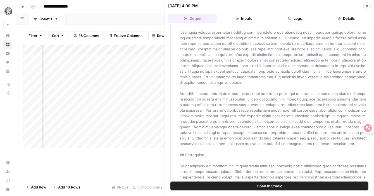
click at [95, 76] on div "Add Column" at bounding box center [94, 97] width 142 height 104
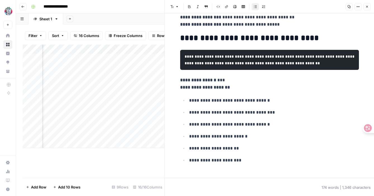
scroll to position [277, 0]
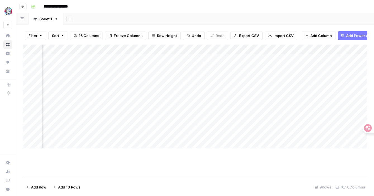
click at [109, 79] on div at bounding box center [97, 77] width 51 height 10
click at [118, 76] on div at bounding box center [97, 77] width 51 height 10
click at [104, 76] on div at bounding box center [97, 77] width 51 height 10
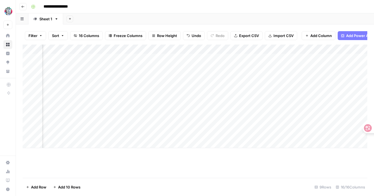
click at [104, 77] on div at bounding box center [97, 77] width 51 height 10
click at [111, 78] on div at bounding box center [97, 77] width 51 height 10
click at [123, 102] on div "Add Column" at bounding box center [195, 97] width 344 height 104
click at [116, 78] on div "Add Column" at bounding box center [195, 97] width 344 height 104
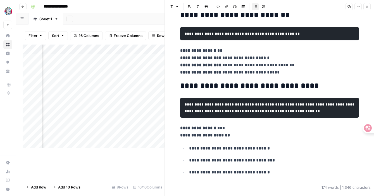
scroll to position [201, 0]
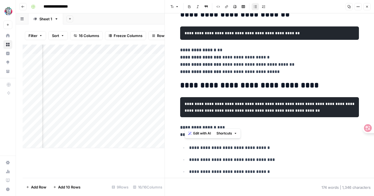
drag, startPoint x: 226, startPoint y: 125, endPoint x: 186, endPoint y: 97, distance: 48.9
click at [186, 97] on div "**********" at bounding box center [269, 18] width 185 height 395
click at [195, 99] on div "**********" at bounding box center [269, 18] width 185 height 395
drag, startPoint x: 235, startPoint y: 124, endPoint x: 313, endPoint y: 119, distance: 78.4
click at [313, 118] on pre "**********" at bounding box center [269, 107] width 179 height 20
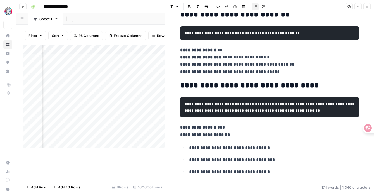
drag, startPoint x: 317, startPoint y: 118, endPoint x: 327, endPoint y: 119, distance: 9.8
click at [317, 113] on code "**********" at bounding box center [269, 107] width 171 height 11
drag, startPoint x: 308, startPoint y: 108, endPoint x: 312, endPoint y: 116, distance: 9.3
click at [312, 118] on pre "**********" at bounding box center [269, 107] width 179 height 20
click at [313, 109] on code "**********" at bounding box center [269, 107] width 171 height 11
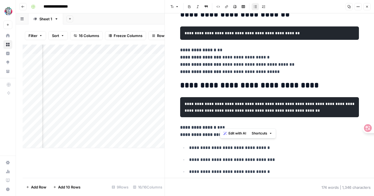
drag, startPoint x: 316, startPoint y: 108, endPoint x: 198, endPoint y: 126, distance: 119.6
click at [198, 113] on code "**********" at bounding box center [269, 107] width 171 height 11
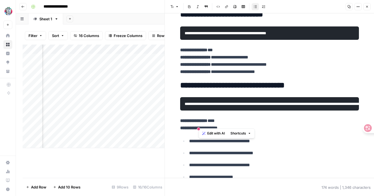
click at [62, 51] on div "Add Column" at bounding box center [94, 97] width 142 height 104
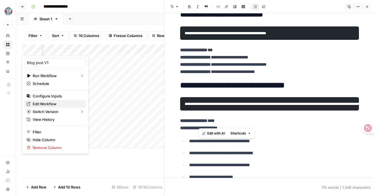
click at [51, 106] on span "Edit Workflow" at bounding box center [57, 104] width 49 height 6
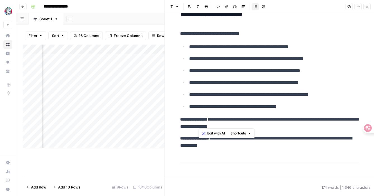
scroll to position [19, 0]
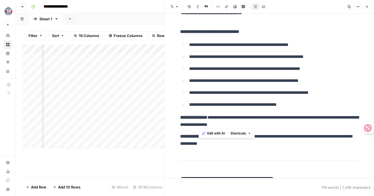
click at [369, 8] on button "Close" at bounding box center [366, 6] width 7 height 7
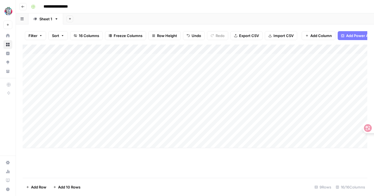
click at [100, 76] on div "Add Column" at bounding box center [195, 97] width 344 height 104
click at [237, 78] on div "Add Column" at bounding box center [195, 97] width 344 height 104
click at [111, 81] on div "Add Column" at bounding box center [195, 97] width 344 height 104
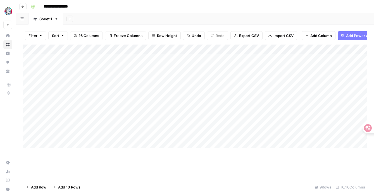
click at [112, 96] on div "Add Column" at bounding box center [195, 97] width 344 height 104
click at [190, 78] on div "Add Column" at bounding box center [195, 97] width 344 height 104
click at [209, 79] on div "Add Column" at bounding box center [195, 97] width 344 height 104
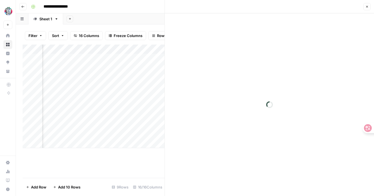
click at [275, 49] on div at bounding box center [269, 104] width 209 height 183
click at [365, 9] on button "Close" at bounding box center [366, 6] width 7 height 7
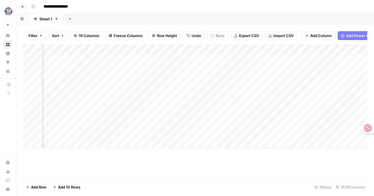
click at [183, 78] on div "Add Column" at bounding box center [195, 97] width 344 height 104
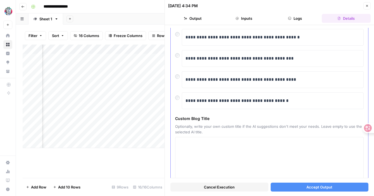
scroll to position [82, 0]
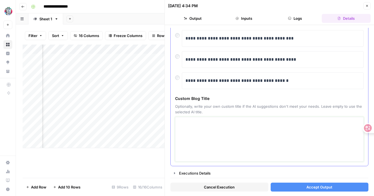
click at [207, 130] on textarea at bounding box center [269, 140] width 181 height 40
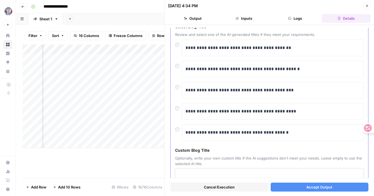
scroll to position [14, 0]
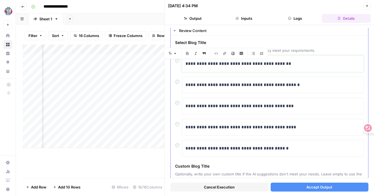
drag, startPoint x: 186, startPoint y: 64, endPoint x: 244, endPoint y: 66, distance: 58.1
click at [244, 66] on p "**********" at bounding box center [272, 63] width 174 height 7
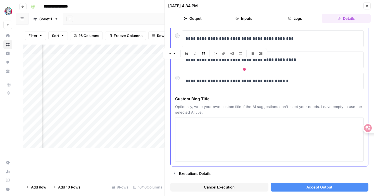
copy p "**********"
click at [214, 117] on div at bounding box center [269, 139] width 188 height 45
click at [201, 128] on textarea at bounding box center [269, 140] width 181 height 40
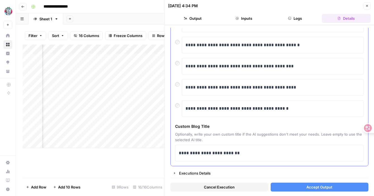
scroll to position [54, 0]
click at [250, 154] on p "**********" at bounding box center [269, 153] width 181 height 7
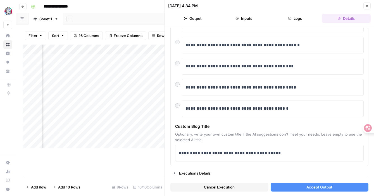
click at [303, 191] on button "Accept Output" at bounding box center [319, 187] width 98 height 9
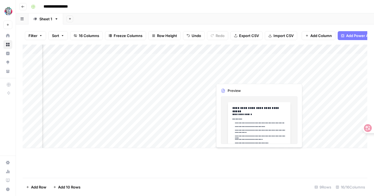
click at [248, 78] on div "Add Column" at bounding box center [195, 97] width 344 height 104
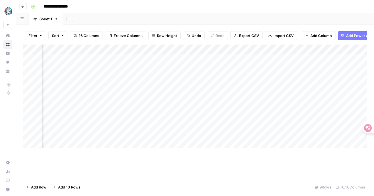
click at [257, 77] on div "Add Column" at bounding box center [195, 97] width 344 height 104
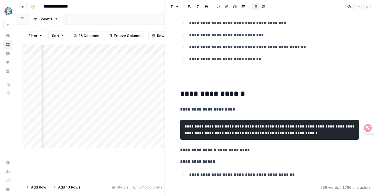
scroll to position [393, 0]
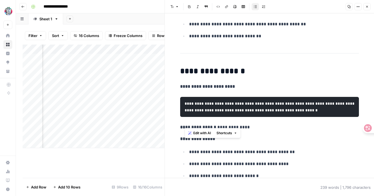
drag, startPoint x: 215, startPoint y: 127, endPoint x: 191, endPoint y: 104, distance: 32.6
click at [192, 104] on pre "**********" at bounding box center [269, 107] width 179 height 20
copy code "**********"
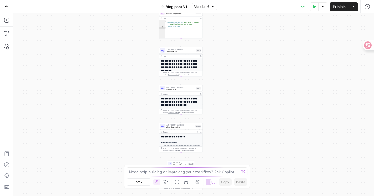
click at [187, 130] on div "LLM · [PERSON_NAME] 4.5 Meta Description Step 37 Copy step Delete step Add Note…" at bounding box center [180, 126] width 43 height 7
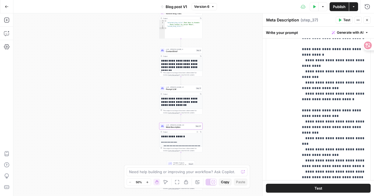
scroll to position [191, 0]
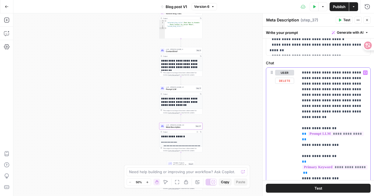
scroll to position [37, 0]
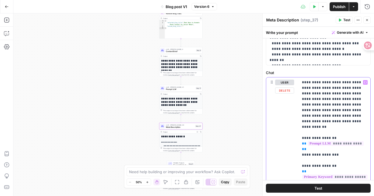
drag, startPoint x: 306, startPoint y: 124, endPoint x: 307, endPoint y: 132, distance: 8.1
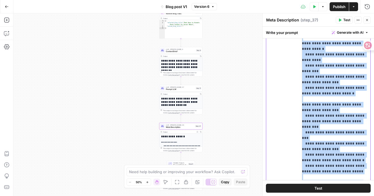
scroll to position [191, 0]
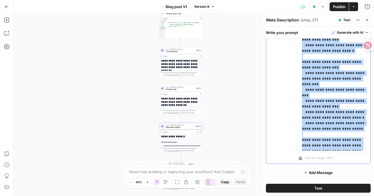
drag, startPoint x: 302, startPoint y: 127, endPoint x: 332, endPoint y: 210, distance: 88.2
click at [332, 196] on html "DomoAI New Home Browse Insights Opportunities Your Data Recent Grids Blog post …" at bounding box center [187, 98] width 374 height 196
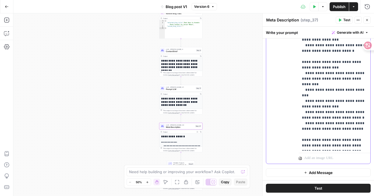
scroll to position [19, 0]
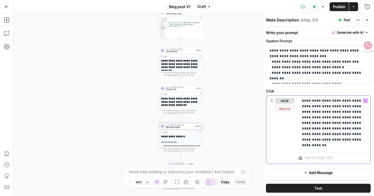
click at [318, 118] on p "**********" at bounding box center [334, 123] width 65 height 50
drag, startPoint x: 313, startPoint y: 100, endPoint x: 295, endPoint y: 100, distance: 17.6
click at [295, 100] on div "**********" at bounding box center [318, 130] width 104 height 68
click at [337, 112] on p "**********" at bounding box center [334, 123] width 65 height 50
click at [357, 112] on p "**********" at bounding box center [334, 123] width 65 height 50
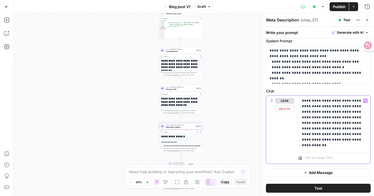
click at [336, 100] on p "**********" at bounding box center [334, 123] width 65 height 50
click at [332, 100] on p "**********" at bounding box center [334, 123] width 65 height 50
drag, startPoint x: 332, startPoint y: 100, endPoint x: 353, endPoint y: 100, distance: 21.2
click at [353, 100] on p "**********" at bounding box center [334, 123] width 65 height 50
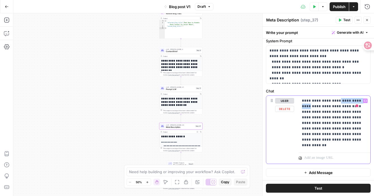
click at [365, 102] on icon "button" at bounding box center [365, 101] width 3 height 3
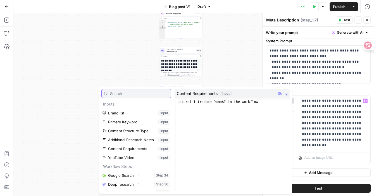
scroll to position [33, 0]
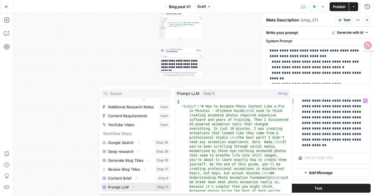
click at [123, 187] on button "Select variable Prompt LLM" at bounding box center [136, 187] width 70 height 9
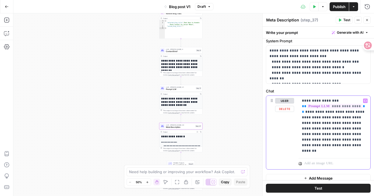
click at [335, 124] on p "**********" at bounding box center [334, 126] width 65 height 56
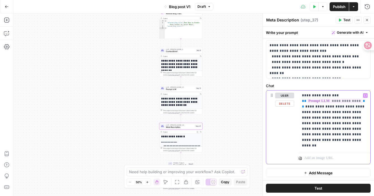
scroll to position [24, 0]
click at [302, 119] on p "**********" at bounding box center [334, 121] width 65 height 56
click at [328, 141] on p "**********" at bounding box center [334, 121] width 65 height 56
click at [317, 138] on p "**********" at bounding box center [334, 121] width 65 height 56
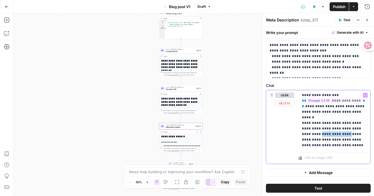
drag, startPoint x: 308, startPoint y: 129, endPoint x: 337, endPoint y: 129, distance: 29.0
click at [337, 129] on p "**********" at bounding box center [334, 121] width 65 height 56
click at [365, 95] on icon "button" at bounding box center [365, 95] width 3 height 3
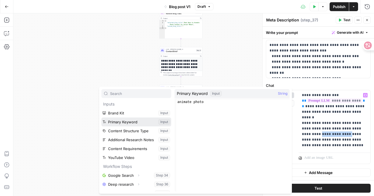
click at [139, 124] on button "Select variable Primary Keyword" at bounding box center [136, 122] width 70 height 9
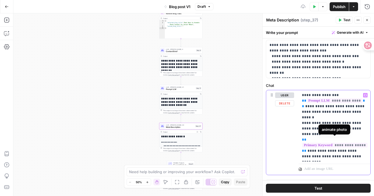
click at [337, 130] on p "**********" at bounding box center [334, 126] width 65 height 67
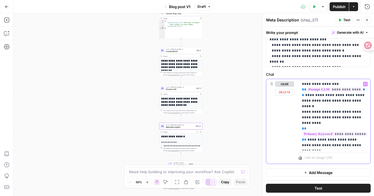
click at [367, 83] on button "Variables Menu" at bounding box center [365, 84] width 4 height 4
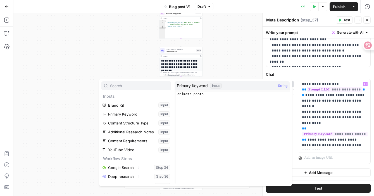
click at [71, 125] on div "**********" at bounding box center [193, 104] width 360 height 183
